Goal: Find contact information: Find contact information

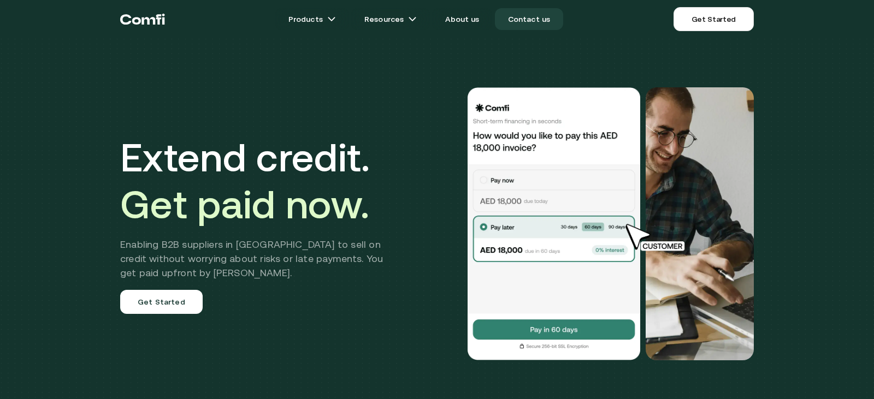
click at [544, 25] on link "Contact us" at bounding box center [529, 19] width 69 height 22
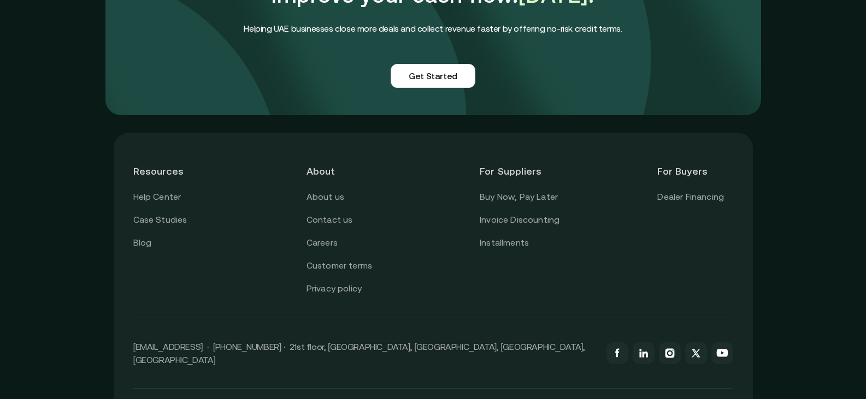
scroll to position [983, 0]
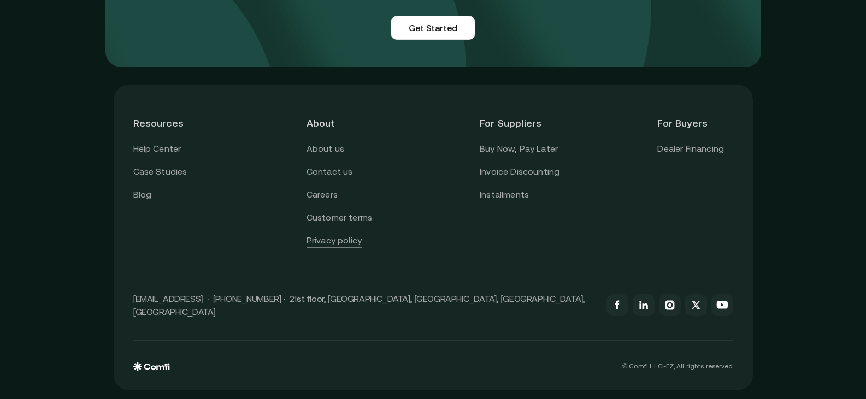
click at [327, 248] on link "Privacy policy" at bounding box center [333, 241] width 55 height 14
click at [333, 318] on p "[EMAIL_ADDRESS] · [PHONE_NUMBER] · 21st floor, [GEOGRAPHIC_DATA], [GEOGRAPHIC_D…" at bounding box center [364, 305] width 462 height 26
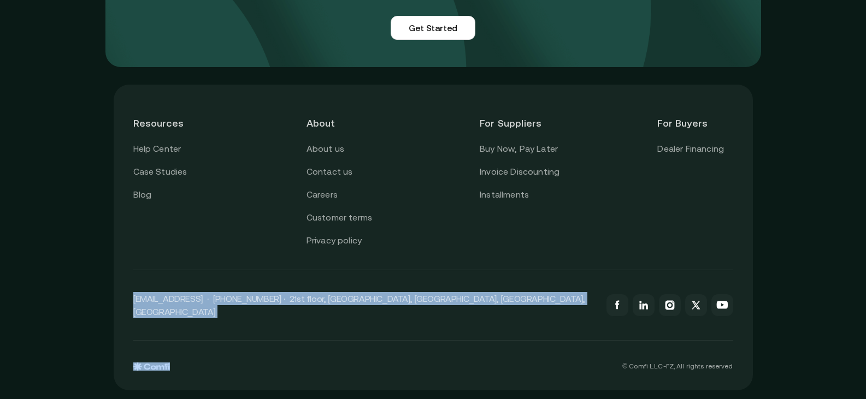
click at [333, 318] on p "[EMAIL_ADDRESS] · [PHONE_NUMBER] · 21st floor, [GEOGRAPHIC_DATA], [GEOGRAPHIC_D…" at bounding box center [364, 305] width 462 height 26
click at [403, 318] on p "[EMAIL_ADDRESS] · [PHONE_NUMBER] · 21st floor, [GEOGRAPHIC_DATA], [GEOGRAPHIC_D…" at bounding box center [364, 305] width 462 height 26
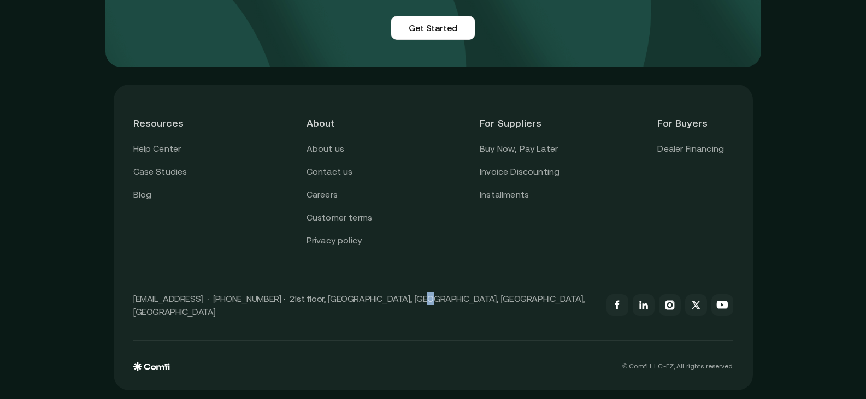
click at [403, 318] on p "[EMAIL_ADDRESS] · [PHONE_NUMBER] · 21st floor, [GEOGRAPHIC_DATA], [GEOGRAPHIC_D…" at bounding box center [364, 305] width 462 height 26
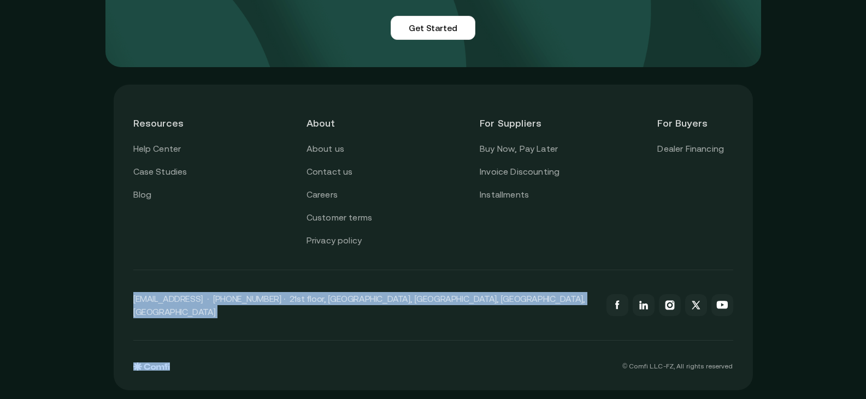
click at [403, 318] on p "[EMAIL_ADDRESS] · [PHONE_NUMBER] · 21st floor, [GEOGRAPHIC_DATA], [GEOGRAPHIC_D…" at bounding box center [364, 305] width 462 height 26
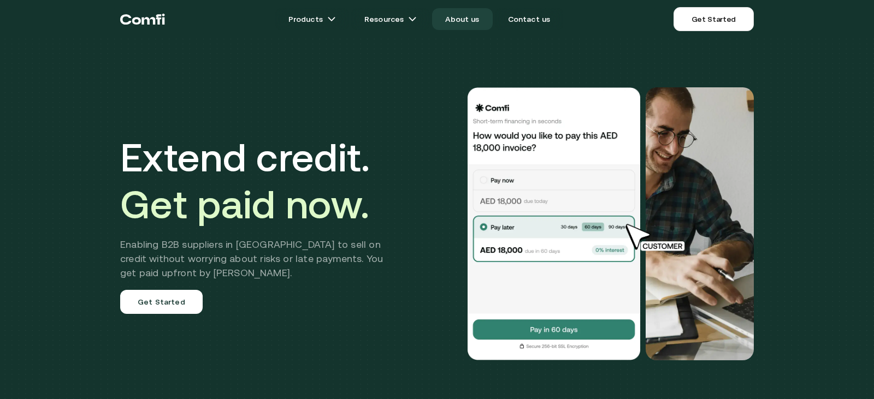
click at [472, 25] on link "About us" at bounding box center [462, 19] width 60 height 22
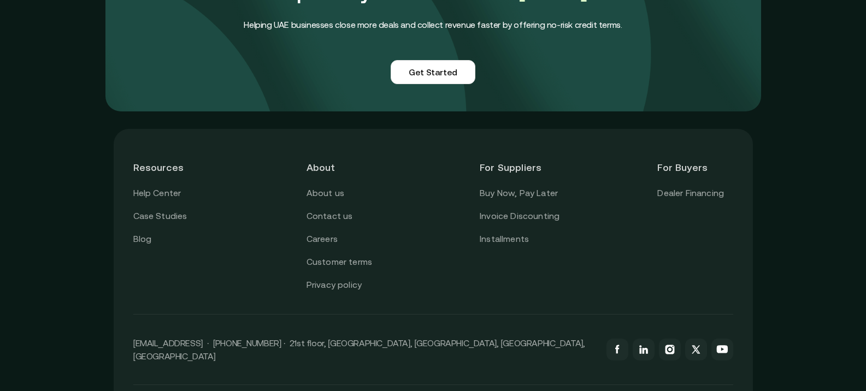
scroll to position [2731, 0]
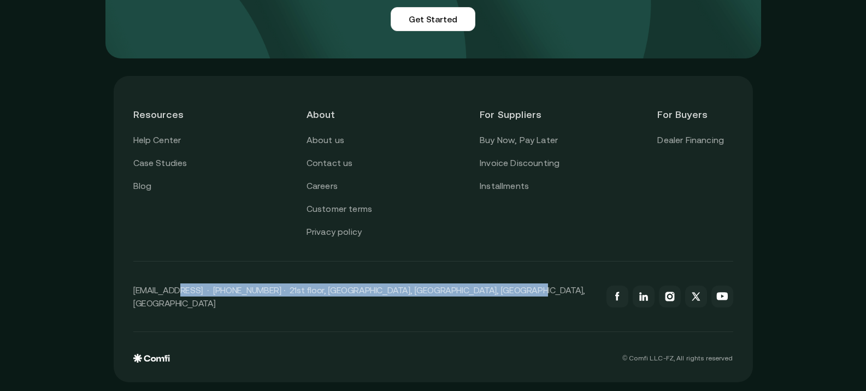
drag, startPoint x: 516, startPoint y: 334, endPoint x: 186, endPoint y: 322, distance: 330.1
click at [186, 322] on div "[EMAIL_ADDRESS] · [PHONE_NUMBER] · 21st floor, [GEOGRAPHIC_DATA], [GEOGRAPHIC_D…" at bounding box center [433, 297] width 600 height 70
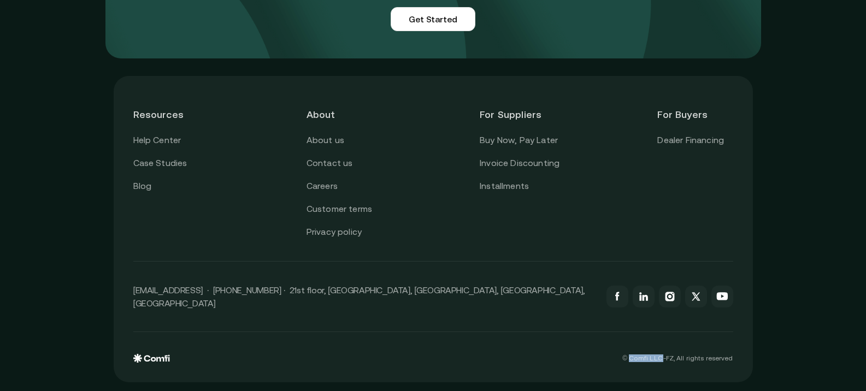
drag, startPoint x: 670, startPoint y: 354, endPoint x: 635, endPoint y: 360, distance: 35.5
click at [635, 360] on p "© Comfi L.L.C-FZ, All rights reserved" at bounding box center [677, 358] width 110 height 8
copy p "Comfi L.L.C"
click at [328, 234] on link "Privacy policy" at bounding box center [333, 232] width 55 height 14
